Goal: Navigation & Orientation: Find specific page/section

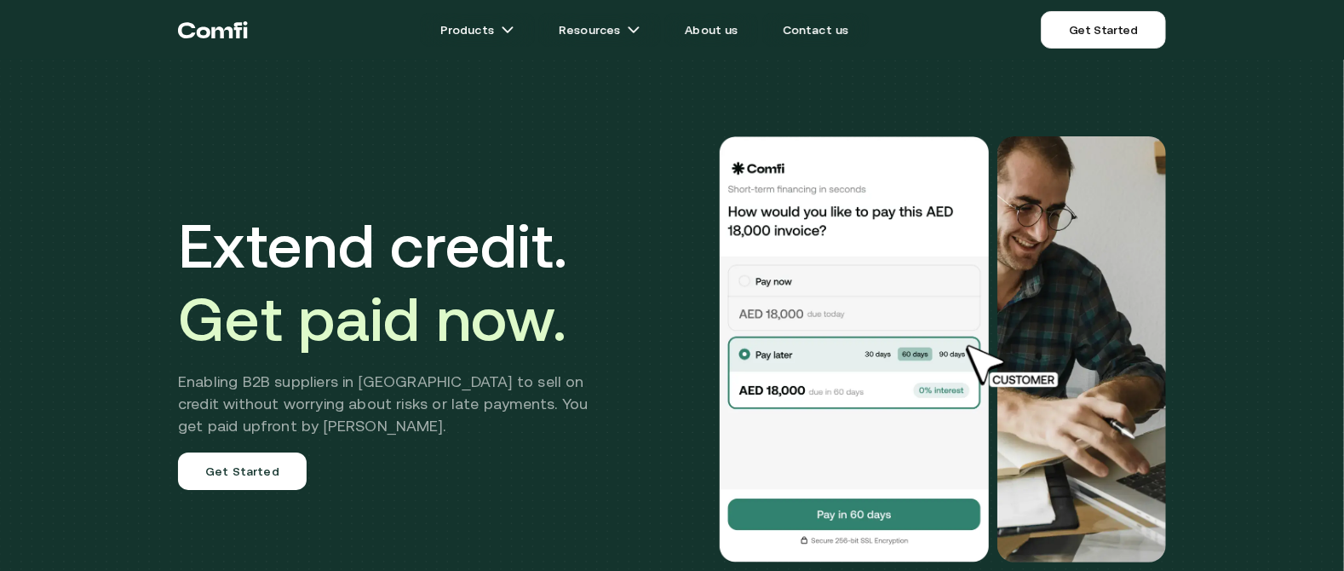
click at [226, 34] on icon "Return to the top of the Comfi home page" at bounding box center [213, 29] width 70 height 51
